Goal: Task Accomplishment & Management: Use online tool/utility

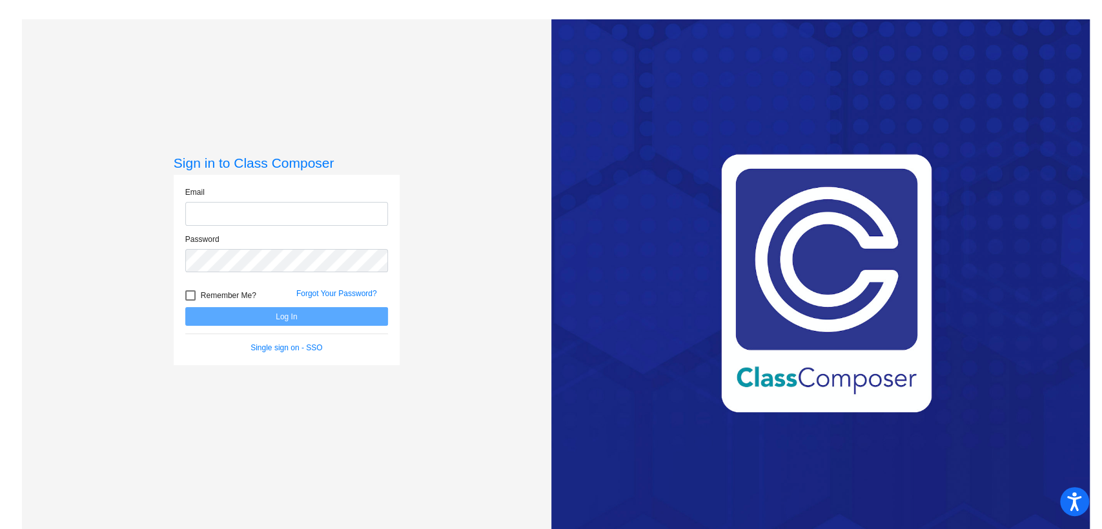
type input "[EMAIL_ADDRESS][DOMAIN_NAME]"
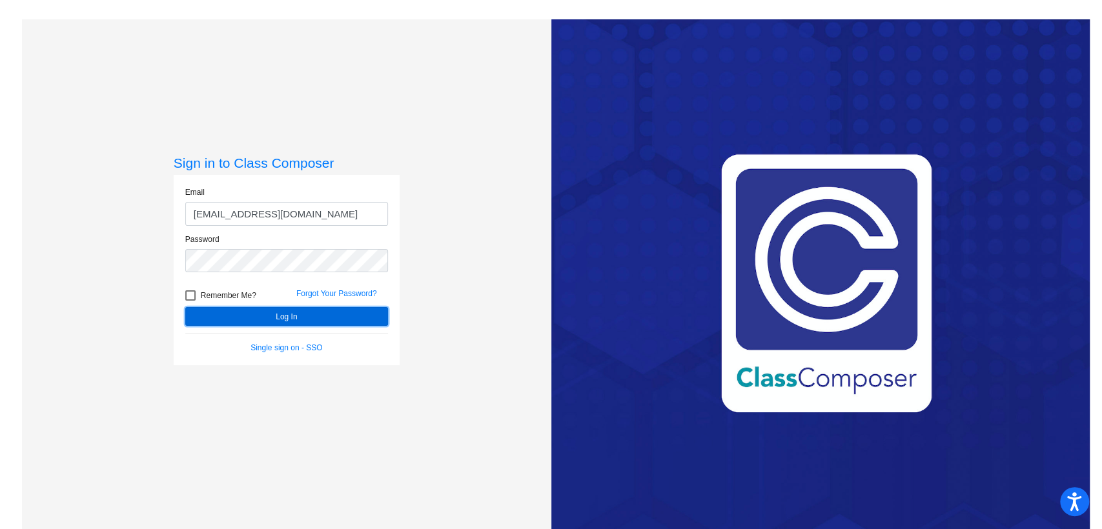
click at [305, 311] on button "Log In" at bounding box center [286, 316] width 203 height 19
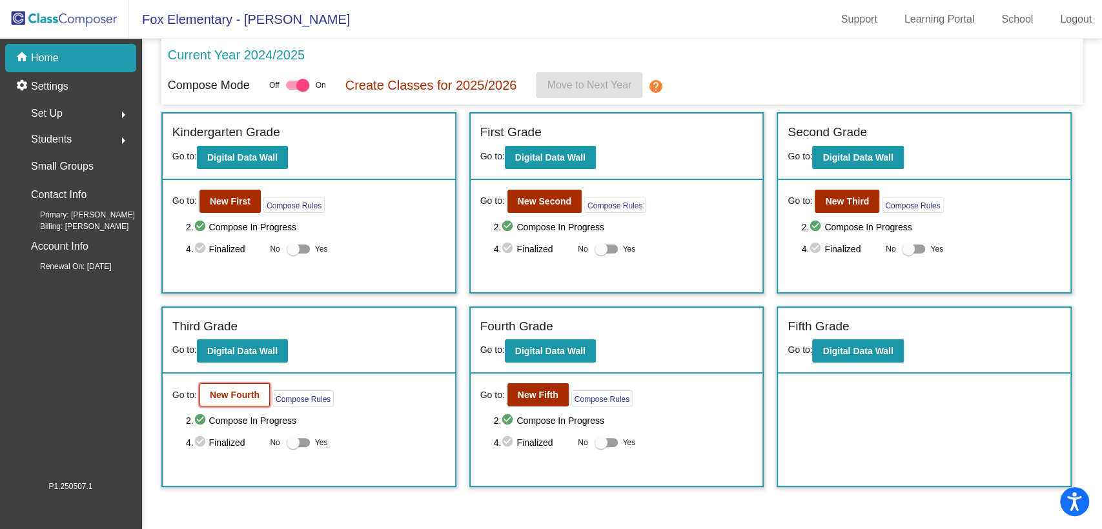
click at [234, 396] on b "New Fourth" at bounding box center [235, 395] width 50 height 10
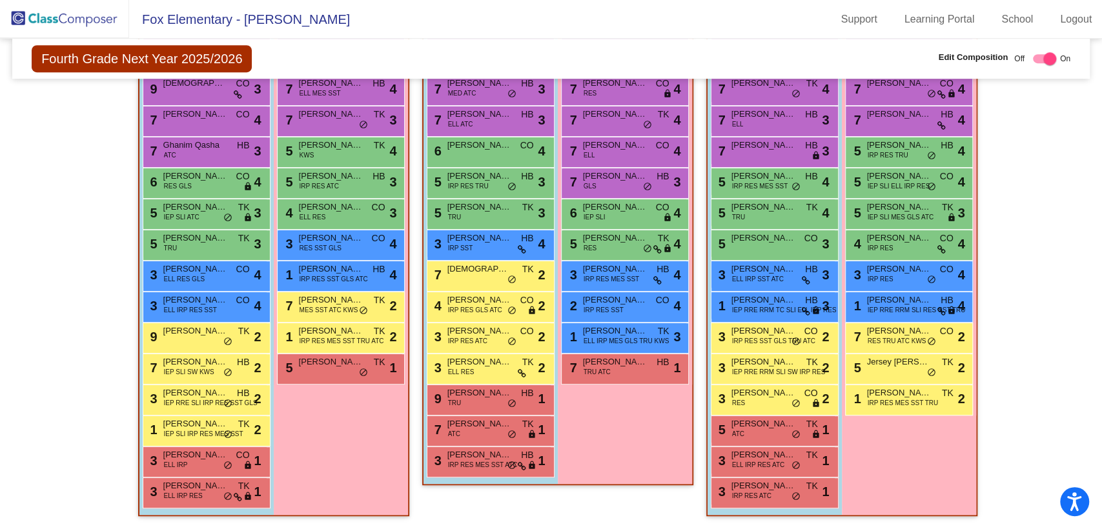
scroll to position [0, 8]
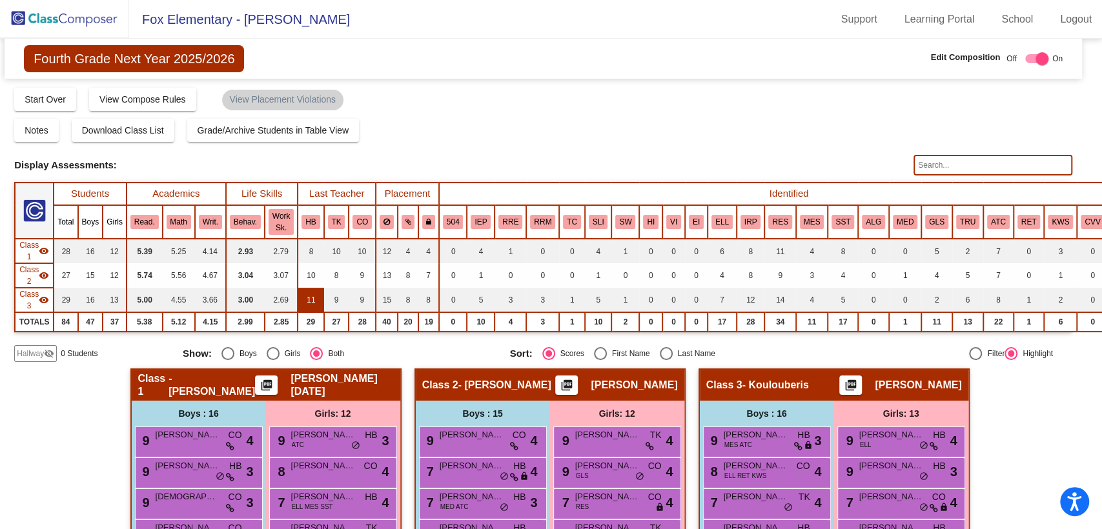
click at [314, 288] on td "11" at bounding box center [311, 300] width 26 height 25
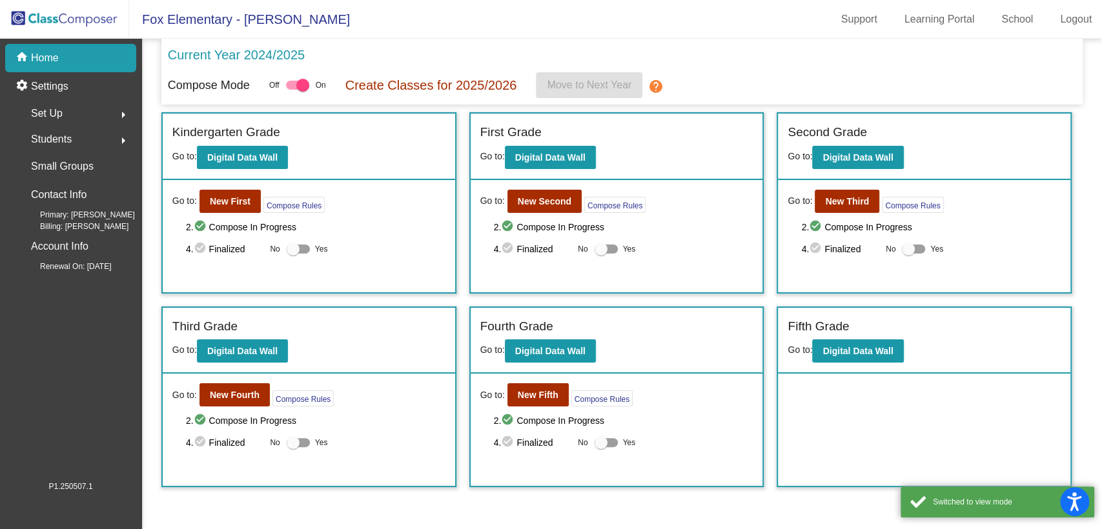
click at [837, 213] on div "Go to: New Third Compose Rules 2. check_circle Compose In Progress 4. check_cir…" at bounding box center [924, 236] width 292 height 112
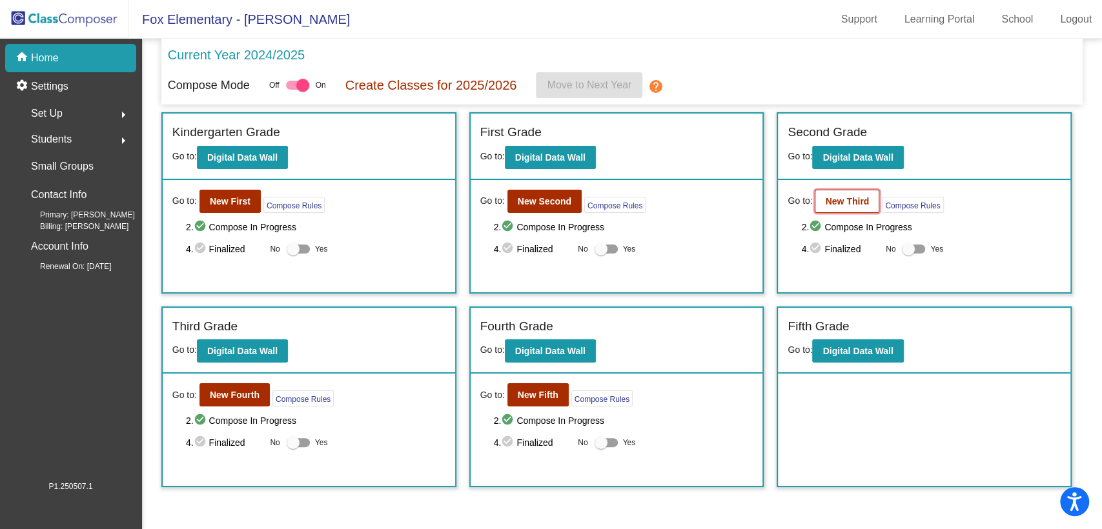
click at [841, 208] on button "New Third" at bounding box center [846, 201] width 65 height 23
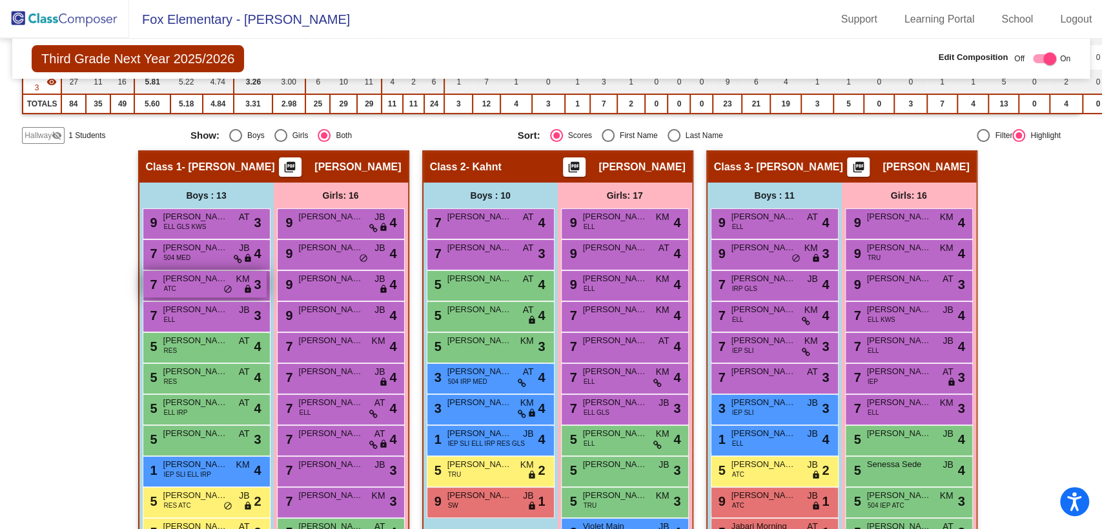
scroll to position [217, 0]
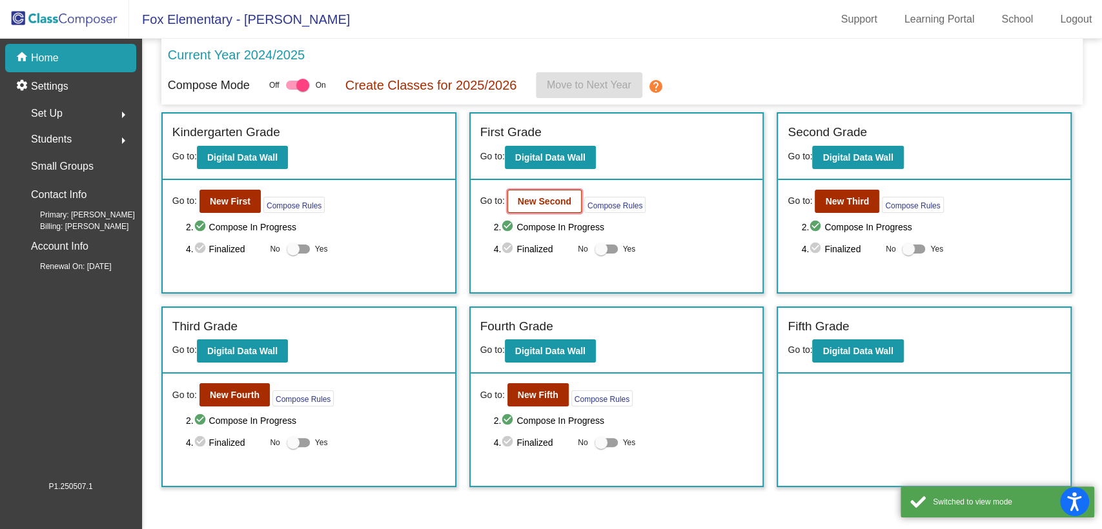
click at [569, 196] on b "New Second" at bounding box center [545, 201] width 54 height 10
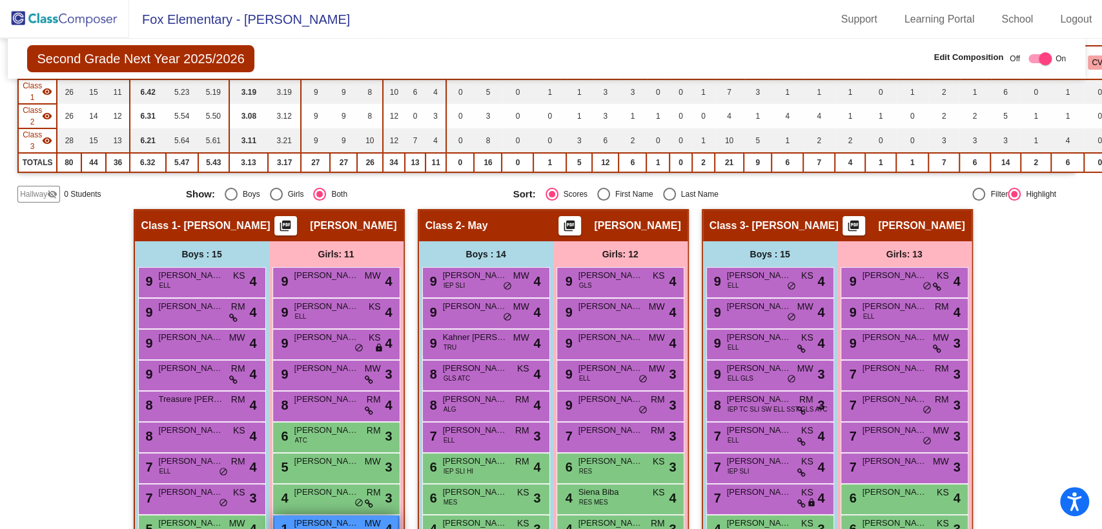
scroll to position [159, 3]
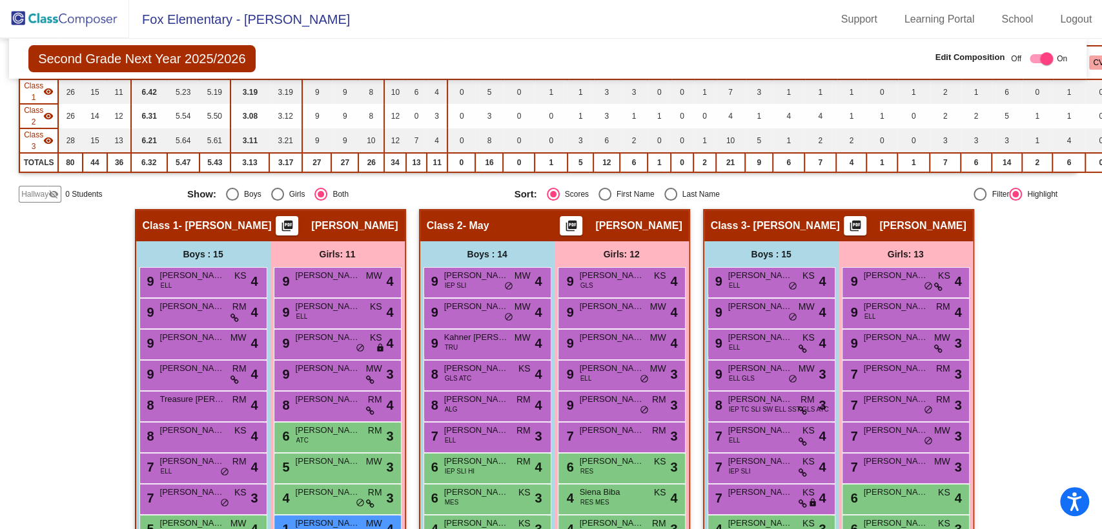
click at [227, 171] on table "Students Academics Life Skills Last Teacher Placement Identified Total Boys Gir…" at bounding box center [583, 98] width 1129 height 150
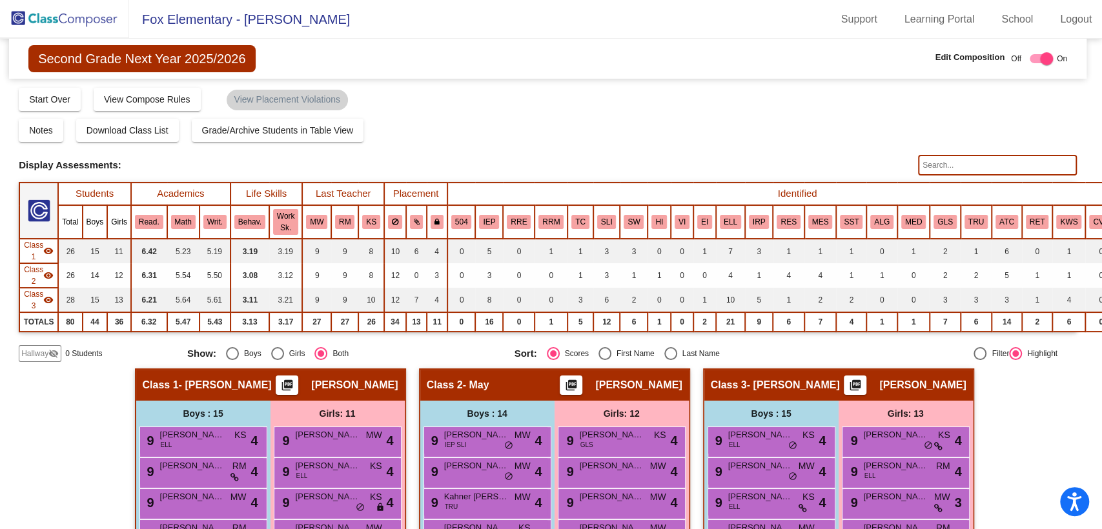
drag, startPoint x: 227, startPoint y: 171, endPoint x: 5, endPoint y: -48, distance: 311.7
click at [5, 0] on html "Accessibility Screen-Reader Guide, Feedback, and Issue Reporting | New window F…" at bounding box center [551, 264] width 1102 height 529
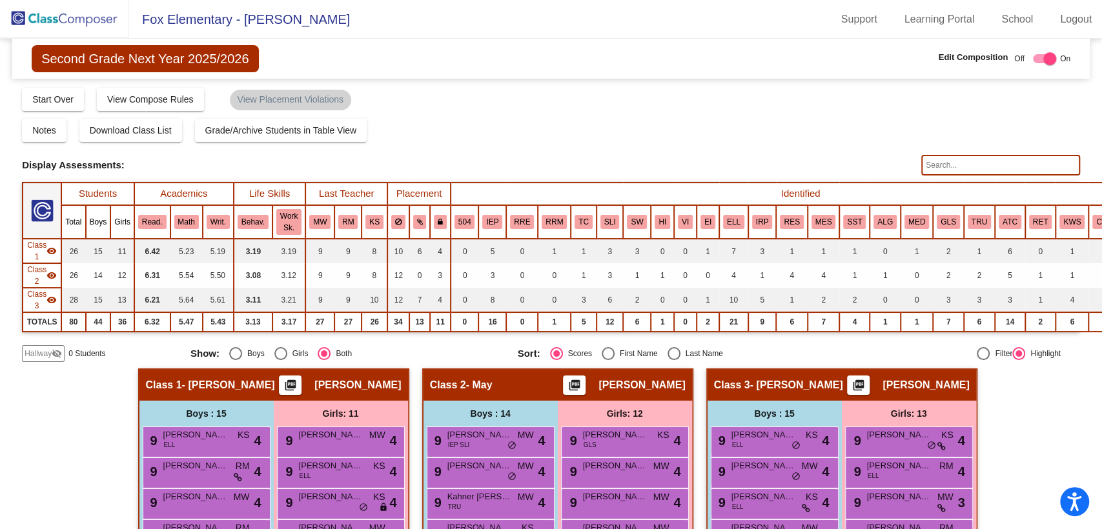
click at [621, 106] on div "Compose Start Over Submit Classes Compose has been submitted Check for Incomple…" at bounding box center [551, 98] width 1058 height 25
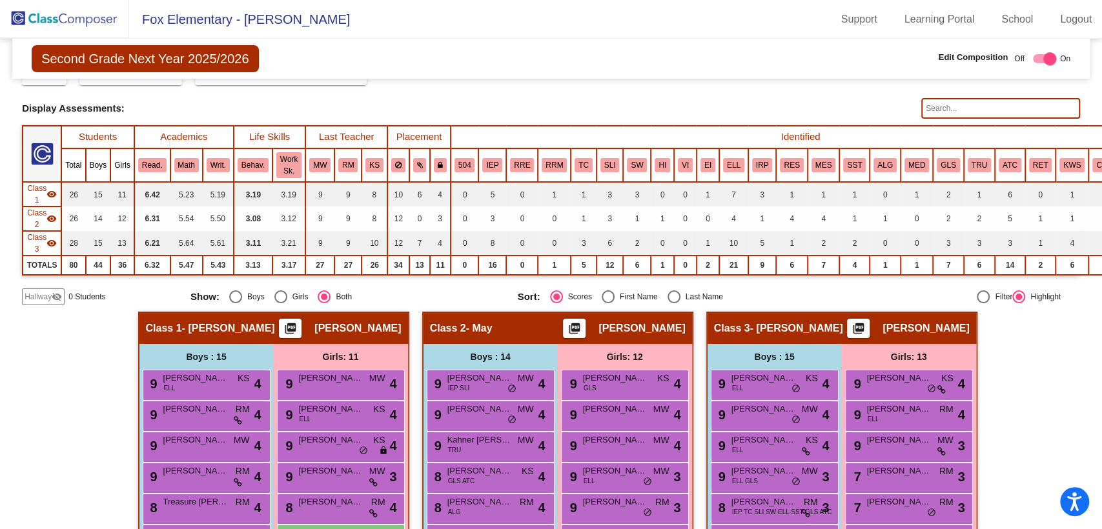
scroll to position [55, 0]
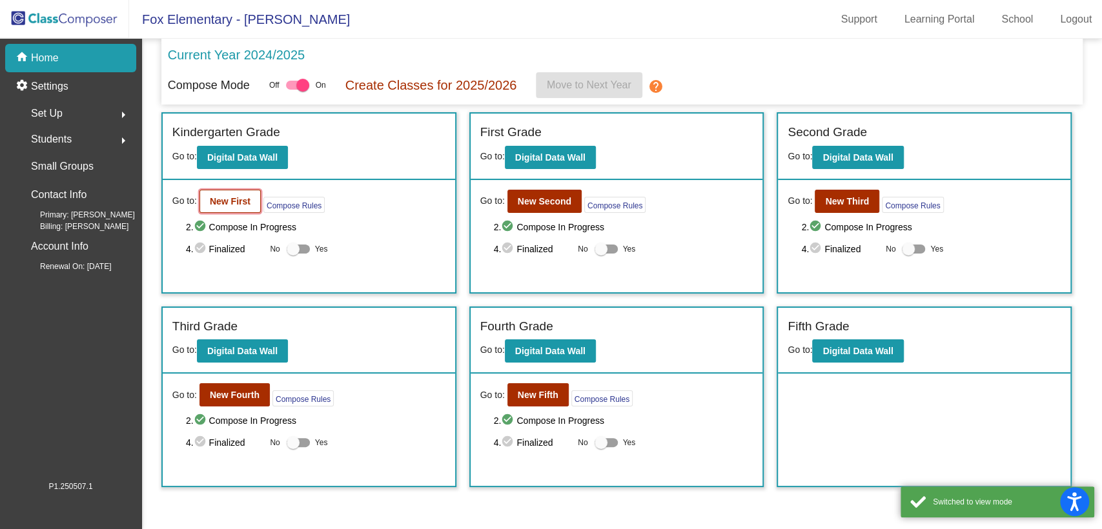
click at [243, 203] on b "New First" at bounding box center [230, 201] width 41 height 10
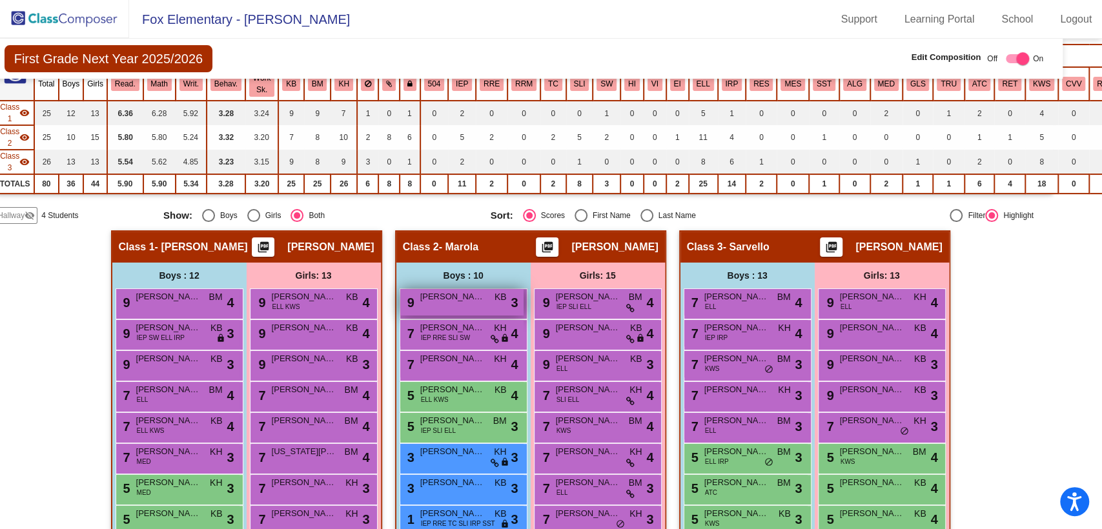
scroll to position [136, 26]
